Goal: Task Accomplishment & Management: Manage account settings

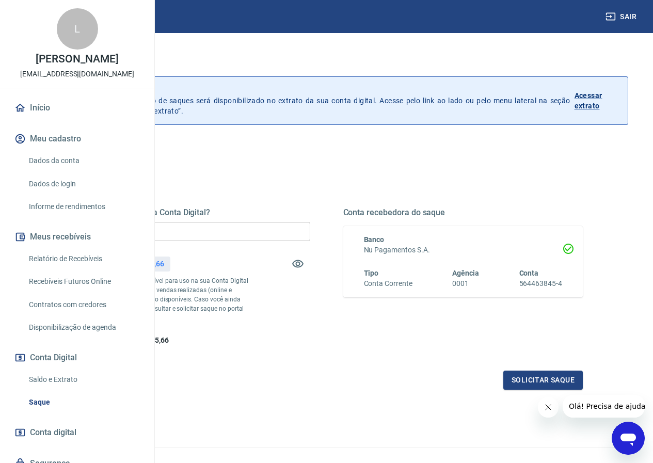
click at [41, 119] on link "Início" at bounding box center [77, 108] width 130 height 23
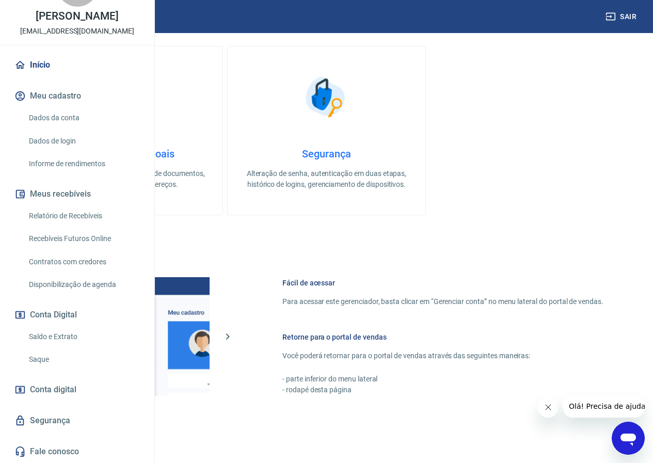
scroll to position [384, 0]
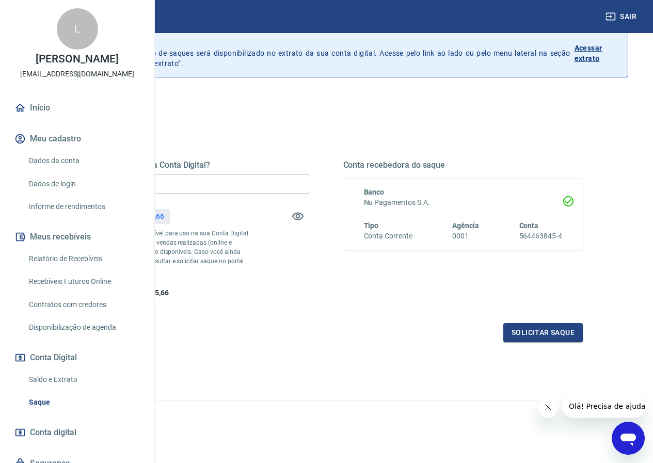
scroll to position [14, 0]
